Goal: Task Accomplishment & Management: Manage account settings

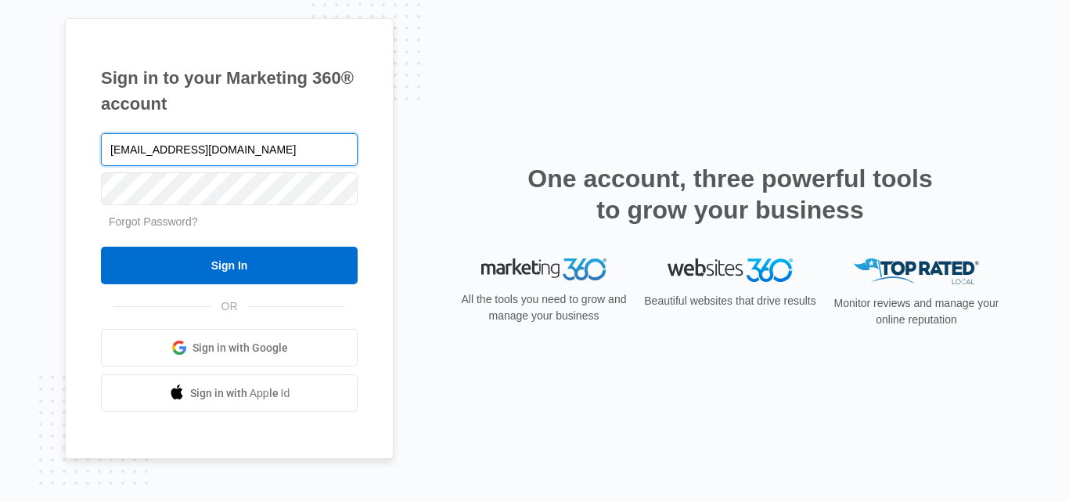
type input "sahu.satyaswarp@gmail.com"
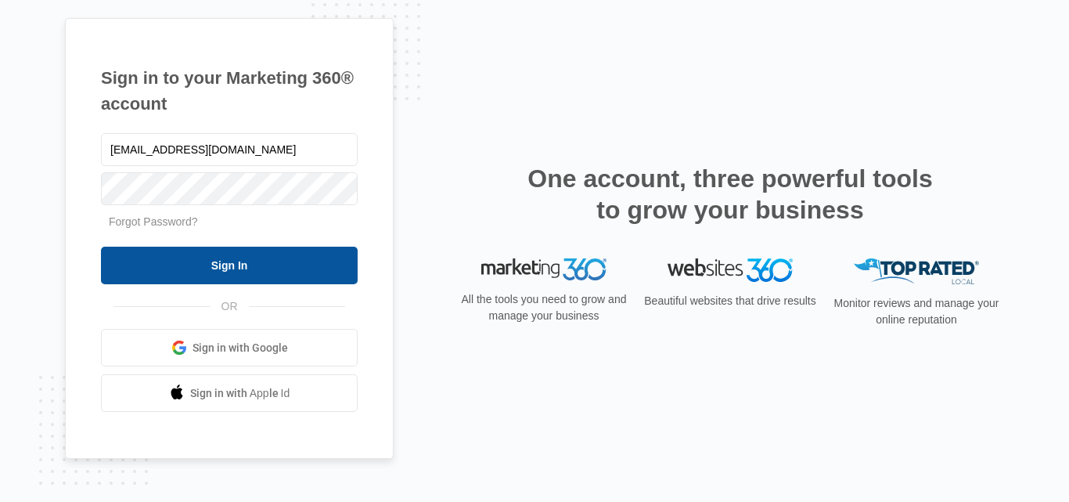
click at [296, 274] on input "Sign In" at bounding box center [229, 266] width 257 height 38
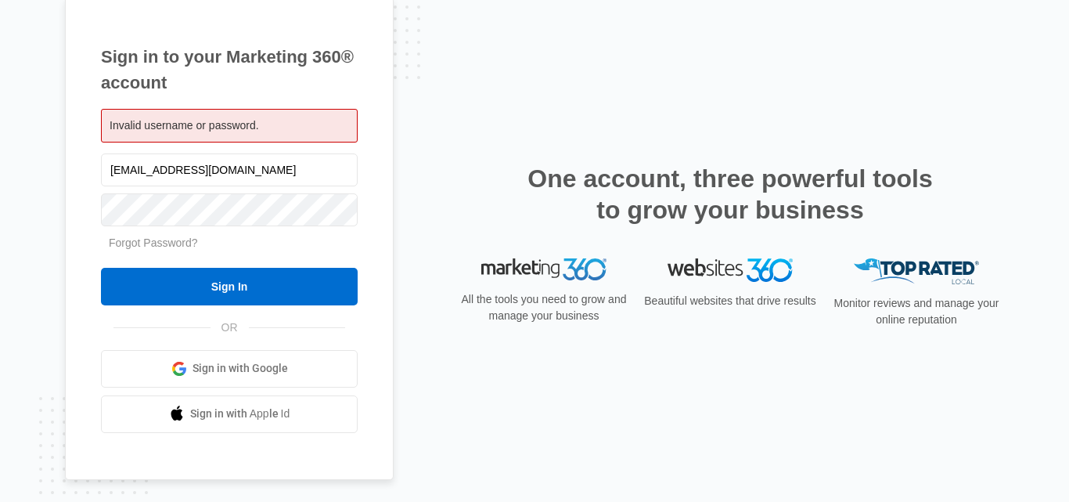
scroll to position [405, 0]
click at [101, 268] on input "Sign In" at bounding box center [229, 287] width 257 height 38
click at [187, 172] on input "[EMAIL_ADDRESS][DOMAIN_NAME]" at bounding box center [229, 169] width 257 height 33
type input "sahu.satyaswarup@gmail.com"
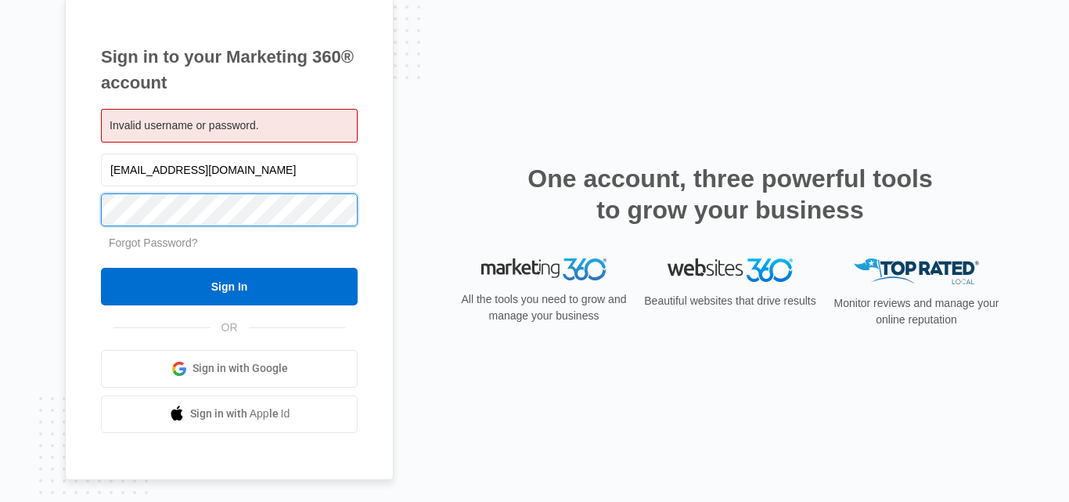
click at [101, 268] on input "Sign In" at bounding box center [229, 287] width 257 height 38
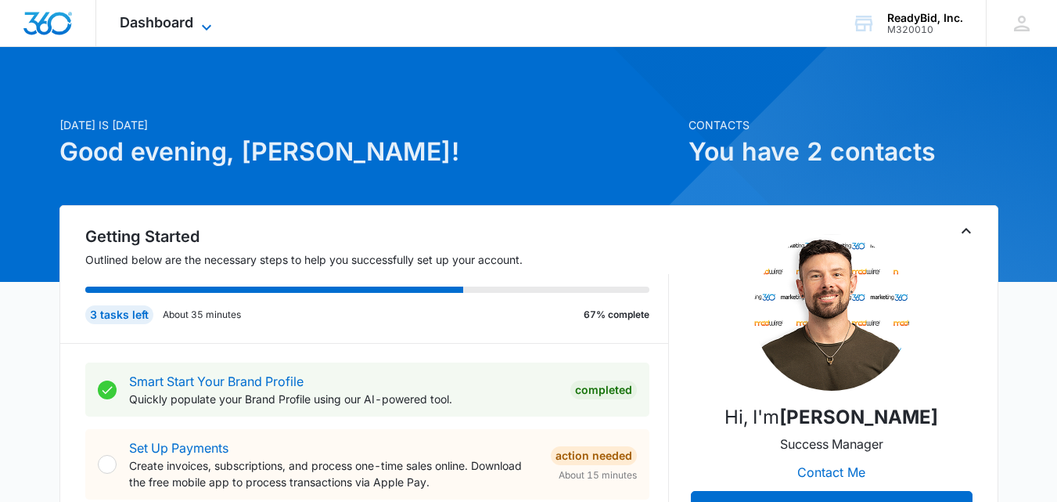
click at [179, 24] on span "Dashboard" at bounding box center [157, 22] width 74 height 16
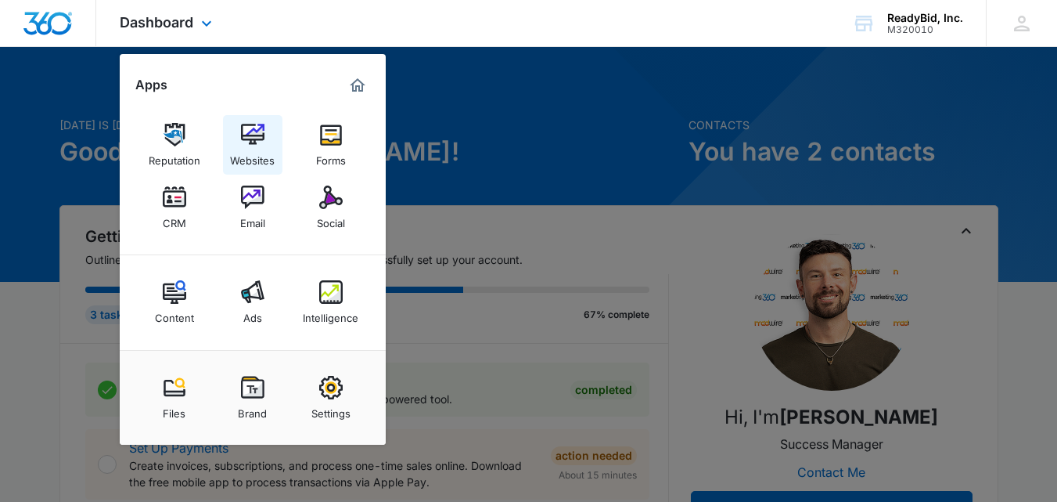
click at [265, 141] on link "Websites" at bounding box center [252, 144] width 59 height 59
